Goal: Task Accomplishment & Management: Complete application form

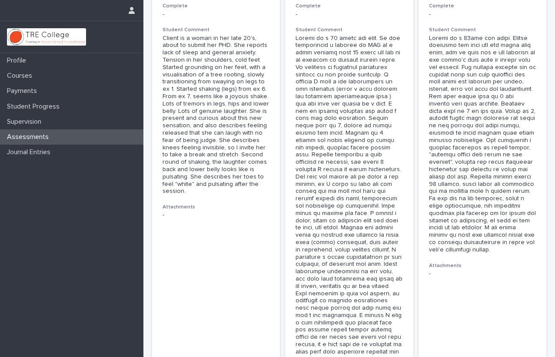
scroll to position [2589, 0]
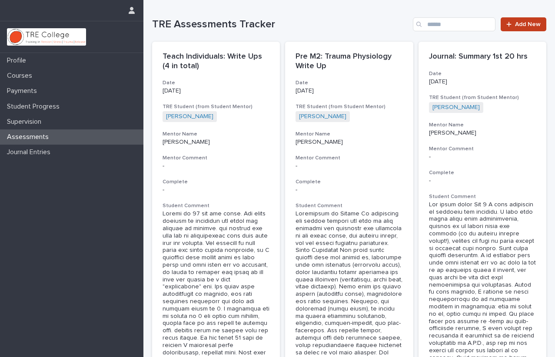
click at [521, 24] on span "Add New" at bounding box center [528, 24] width 26 height 6
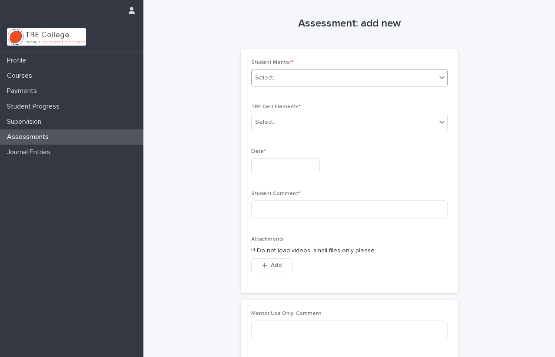
click at [320, 75] on div "Select..." at bounding box center [344, 78] width 185 height 14
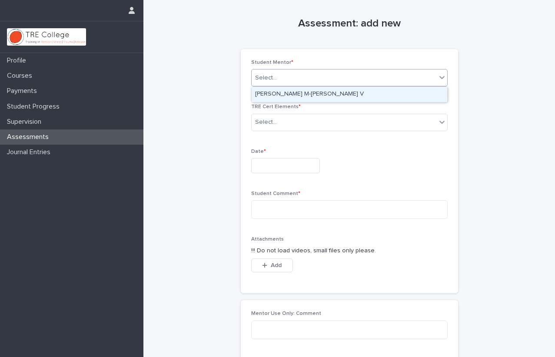
click at [310, 94] on div "[PERSON_NAME] M-[PERSON_NAME] V" at bounding box center [350, 94] width 196 height 15
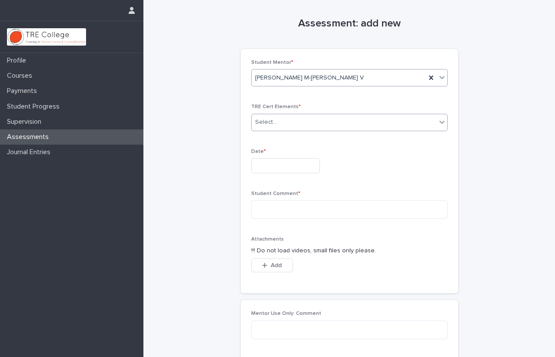
click at [297, 118] on div "Select..." at bounding box center [344, 122] width 185 height 14
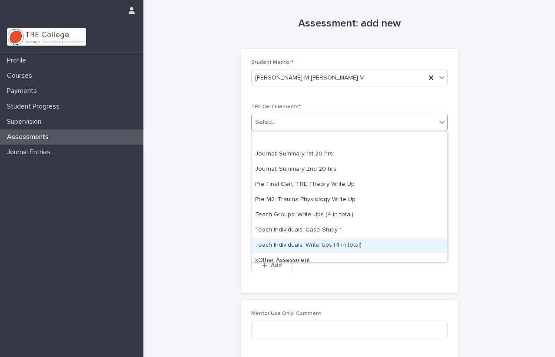
click at [283, 241] on div "Teach Individuals: Write Ups (4 in total)" at bounding box center [350, 245] width 196 height 15
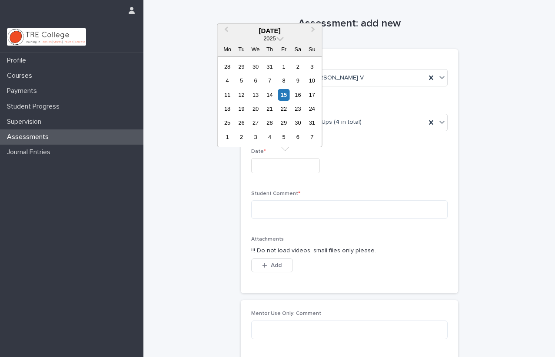
click at [290, 164] on input "text" at bounding box center [285, 165] width 69 height 15
click at [296, 68] on div "2" at bounding box center [298, 67] width 12 height 12
type input "**********"
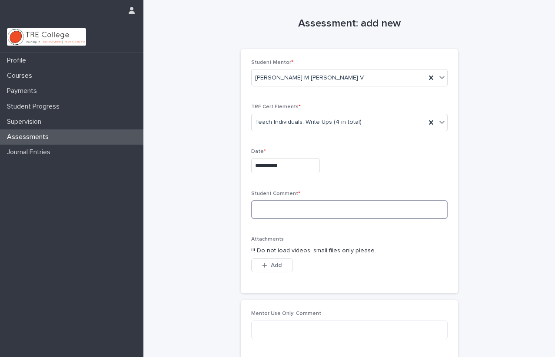
click at [264, 210] on textarea at bounding box center [349, 209] width 196 height 19
